Goal: Task Accomplishment & Management: Complete application form

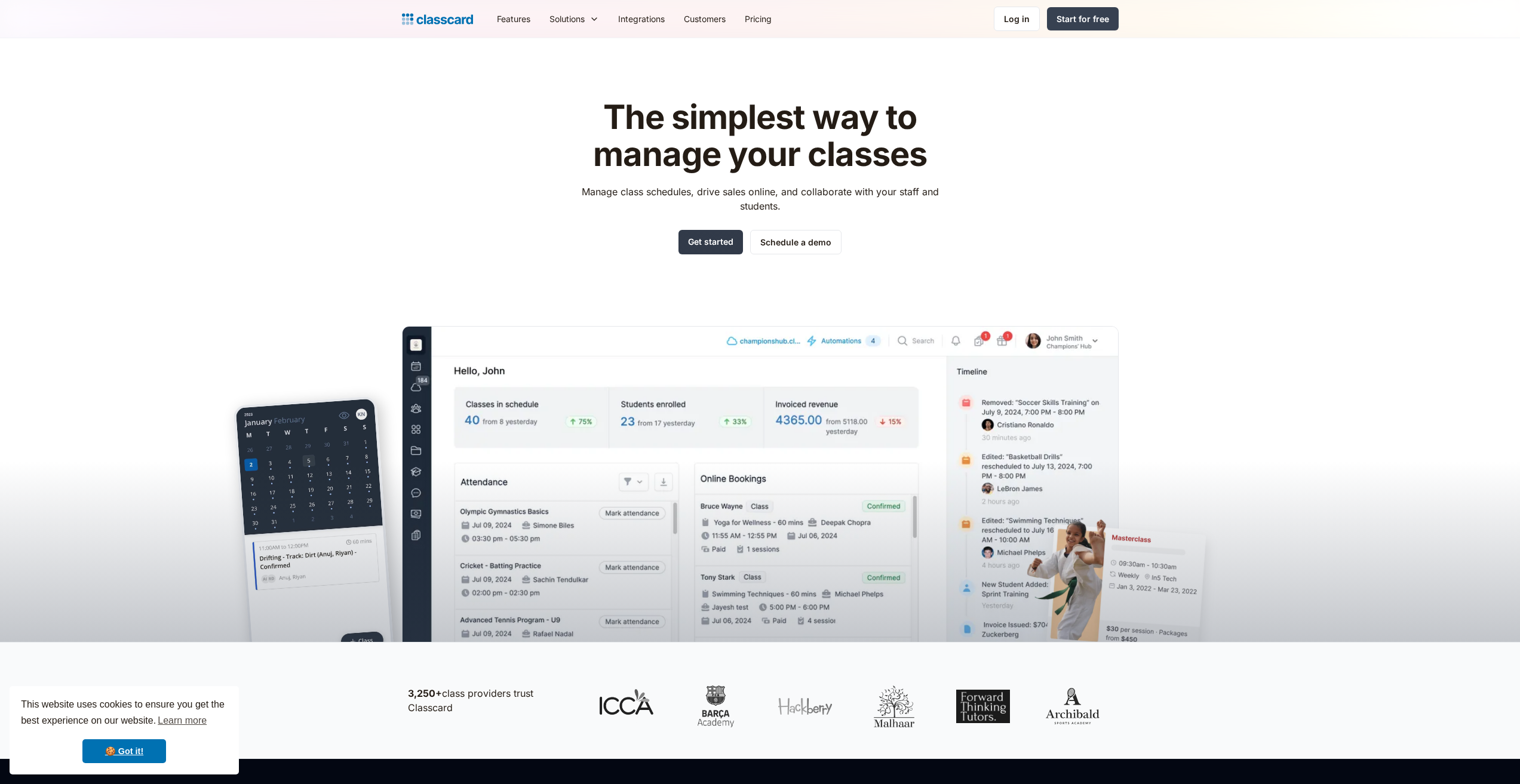
click at [718, 237] on link "Get started" at bounding box center [711, 242] width 64 height 25
click at [1076, 18] on div "Start for free" at bounding box center [1082, 19] width 52 height 13
